Goal: Find contact information: Obtain details needed to contact an individual or organization

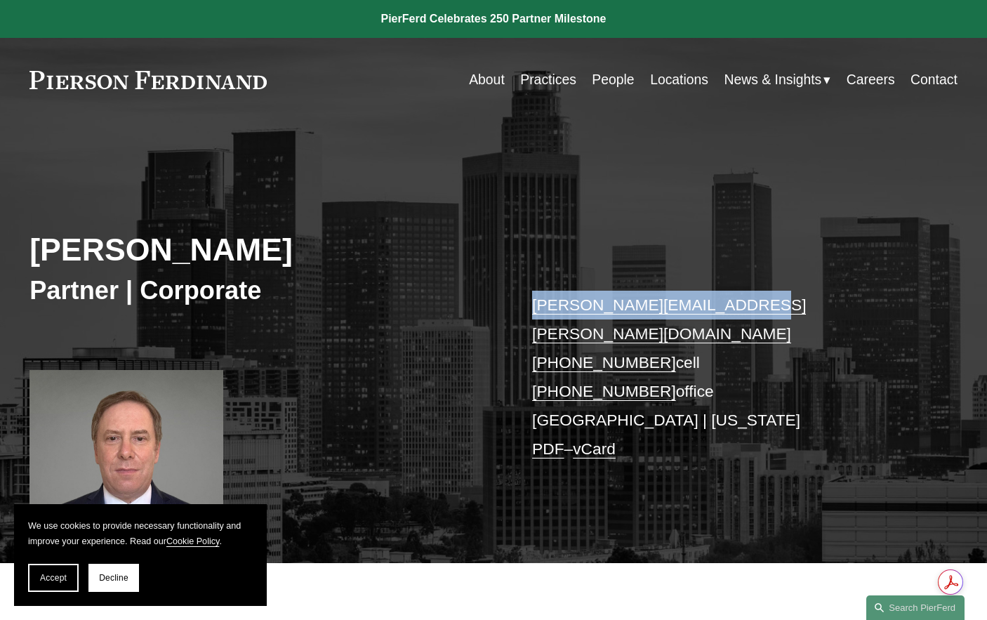
drag, startPoint x: 759, startPoint y: 305, endPoint x: 533, endPoint y: 305, distance: 226.7
click at [533, 305] on p "[PERSON_NAME][EMAIL_ADDRESS][PERSON_NAME][DOMAIN_NAME] [PHONE_NUMBER] cell [PHO…" at bounding box center [725, 377] width 387 height 173
copy link "[PERSON_NAME][EMAIL_ADDRESS][PERSON_NAME][DOMAIN_NAME]"
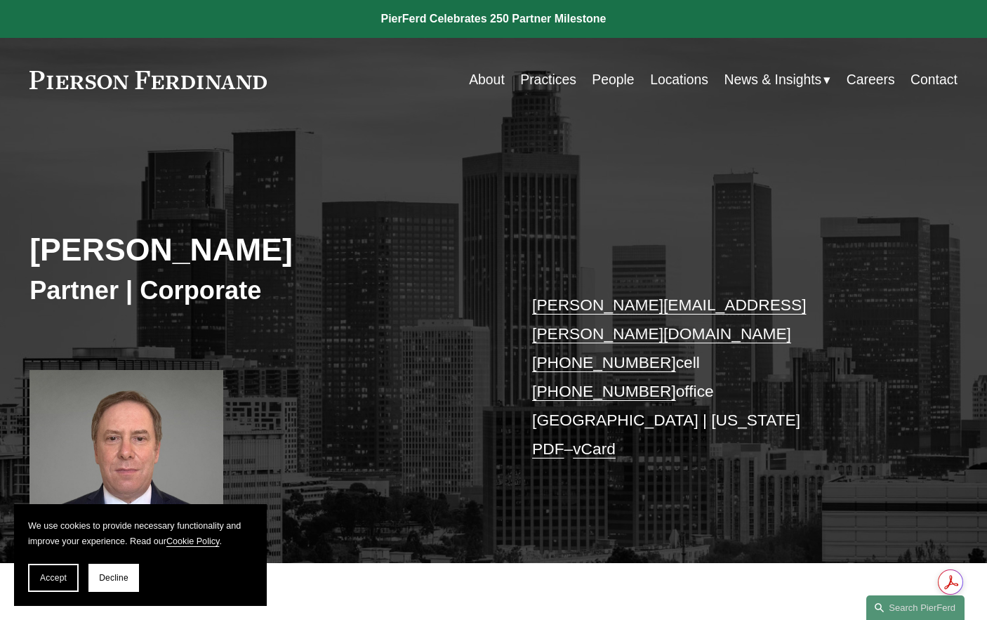
click at [693, 222] on div "[PERSON_NAME] Partner | Corporate [PERSON_NAME][EMAIL_ADDRESS][PERSON_NAME][DOM…" at bounding box center [493, 357] width 987 height 412
drag, startPoint x: 655, startPoint y: 335, endPoint x: 530, endPoint y: 341, distance: 125.8
click at [530, 341] on div "[PERSON_NAME] Partner | Corporate [PERSON_NAME][EMAIL_ADDRESS][PERSON_NAME][DOM…" at bounding box center [493, 357] width 987 height 412
copy p "[PHONE_NUMBER]"
drag, startPoint x: 274, startPoint y: 76, endPoint x: 24, endPoint y: 74, distance: 250.5
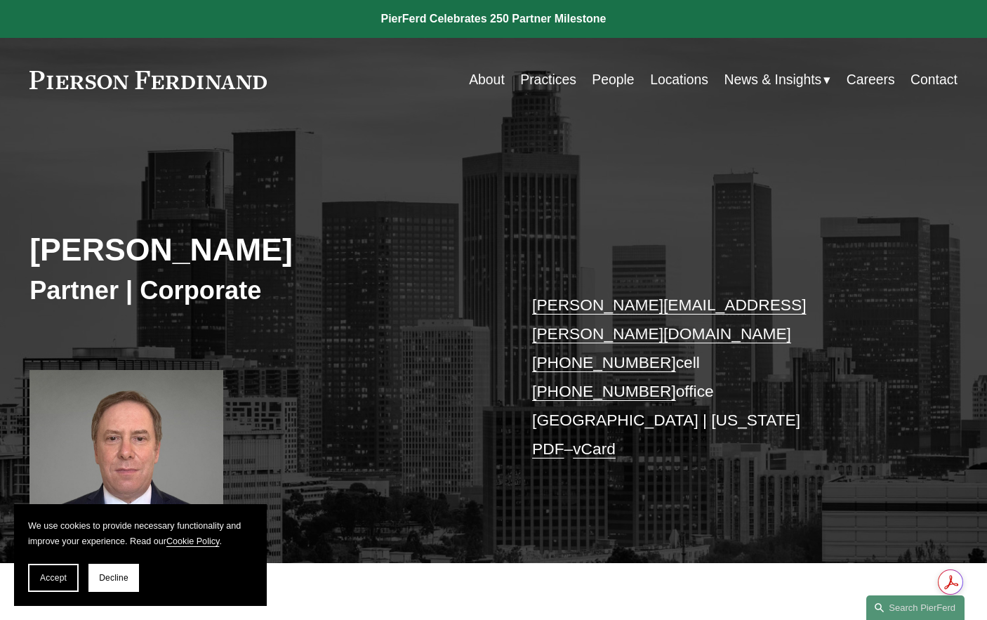
click at [24, 74] on div "Skip to Content About Practices People Locations" at bounding box center [493, 80] width 987 height 84
drag, startPoint x: 24, startPoint y: 74, endPoint x: 221, endPoint y: 77, distance: 197.2
click at [220, 77] on div "Skip to Content About Practices People Locations" at bounding box center [493, 80] width 987 height 84
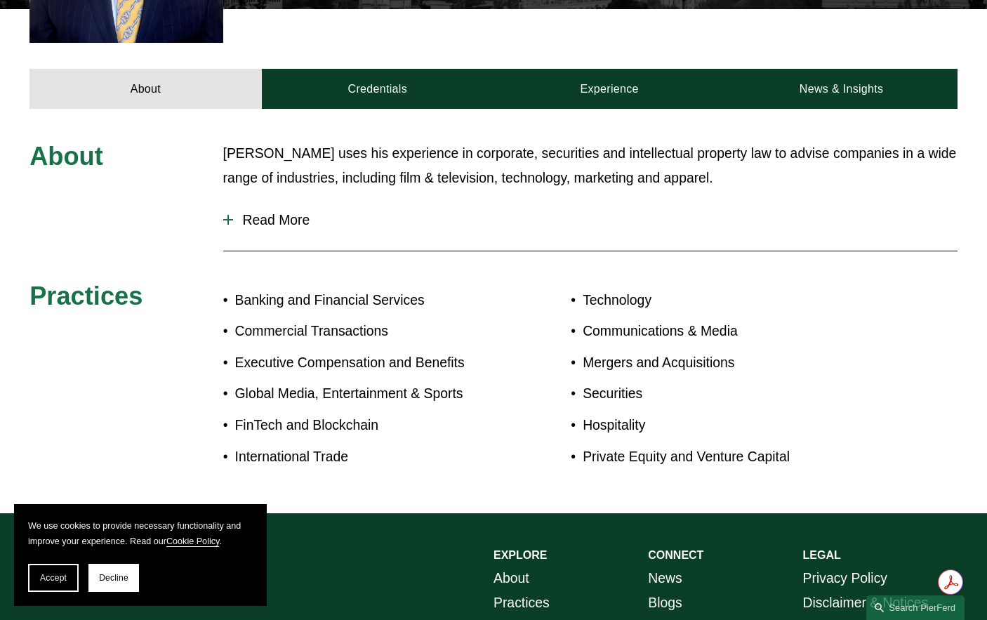
scroll to position [557, 0]
